Goal: Transaction & Acquisition: Purchase product/service

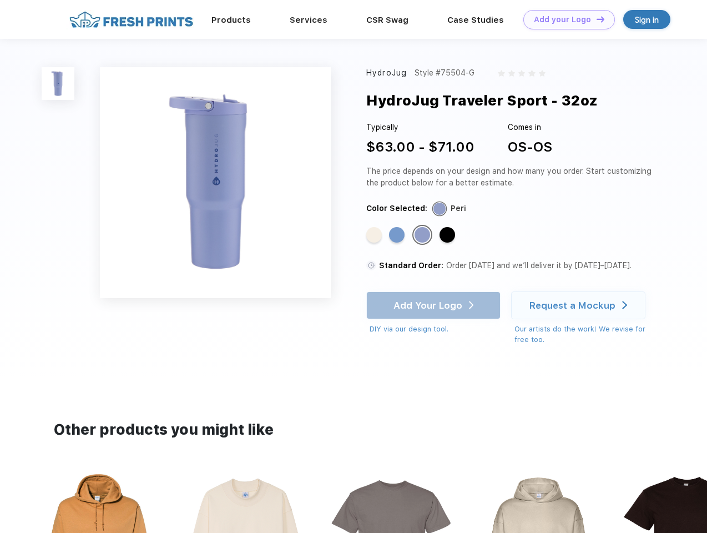
click at [565, 19] on link "Add your Logo Design Tool" at bounding box center [570, 19] width 92 height 19
click at [0, 0] on div "Design Tool" at bounding box center [0, 0] width 0 height 0
click at [596, 19] on link "Add your Logo Design Tool" at bounding box center [570, 19] width 92 height 19
click at [58, 83] on img at bounding box center [58, 83] width 33 height 33
click at [375, 235] on div "Standard Color" at bounding box center [374, 235] width 16 height 16
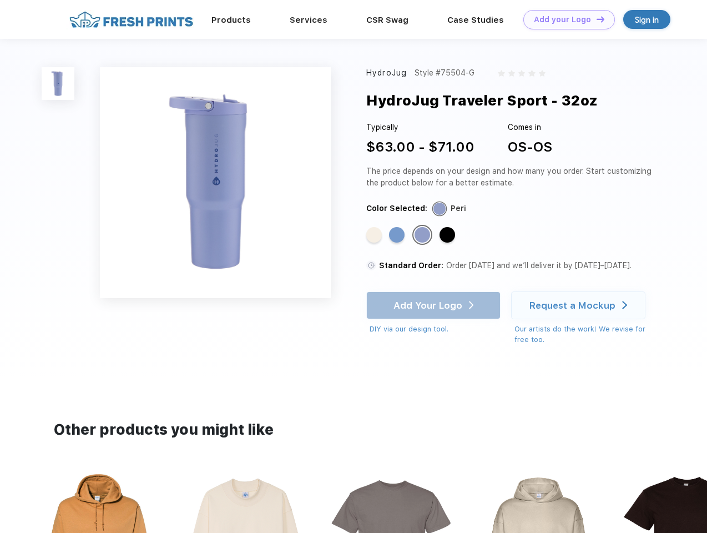
click at [398, 235] on div "Standard Color" at bounding box center [397, 235] width 16 height 16
click at [424, 235] on div "Standard Color" at bounding box center [423, 235] width 16 height 16
click at [449, 235] on div "Standard Color" at bounding box center [448, 235] width 16 height 16
click at [435, 305] on div "Add Your Logo DIY via our design tool. Ah shoot! This product isn't up in our d…" at bounding box center [433, 313] width 134 height 43
click at [580, 305] on div "Request a Mockup" at bounding box center [573, 305] width 86 height 11
